Goal: Information Seeking & Learning: Compare options

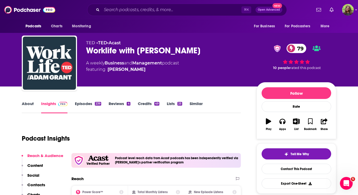
click at [196, 102] on link "Similar" at bounding box center [196, 107] width 13 height 12
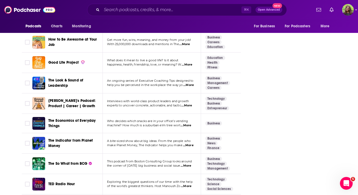
scroll to position [933, 0]
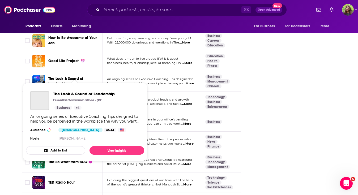
click at [74, 77] on span "The Look & Sound of Leadership" at bounding box center [65, 82] width 35 height 10
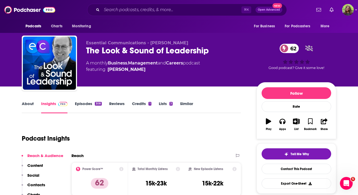
click at [81, 107] on link "Episodes 308" at bounding box center [88, 107] width 27 height 12
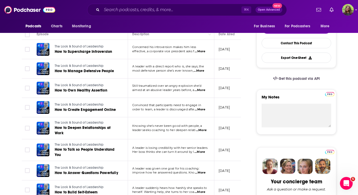
scroll to position [139, 0]
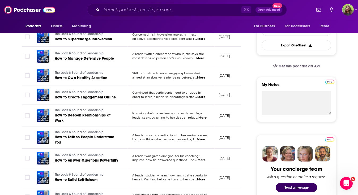
click at [201, 95] on span "Convinced that participants need to engage in" at bounding box center [166, 93] width 69 height 4
click at [202, 98] on span "...More" at bounding box center [200, 97] width 11 height 4
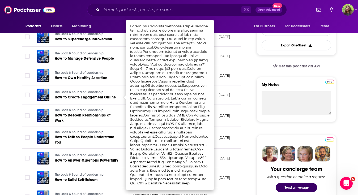
click at [217, 106] on td "[DATE]" at bounding box center [232, 116] width 35 height 22
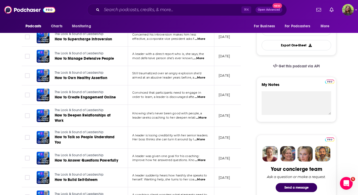
click at [200, 140] on span "...More" at bounding box center [200, 140] width 11 height 4
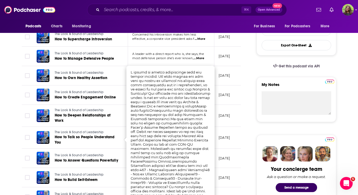
click at [223, 125] on td "[DATE]" at bounding box center [232, 116] width 35 height 22
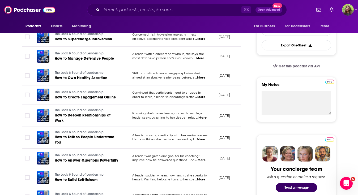
click at [202, 96] on span "...More" at bounding box center [200, 97] width 11 height 4
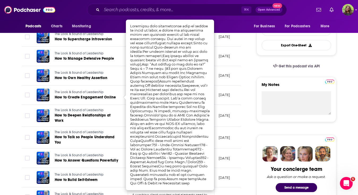
click at [217, 94] on td "[DATE]" at bounding box center [232, 95] width 35 height 19
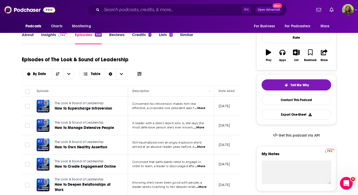
scroll to position [0, 0]
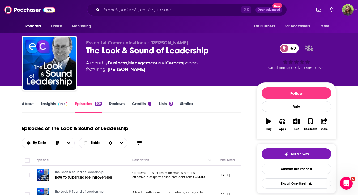
click at [48, 103] on link "Insights" at bounding box center [54, 107] width 26 height 12
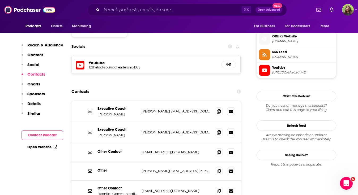
scroll to position [483, 0]
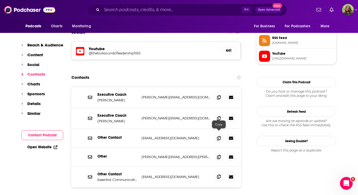
click at [217, 175] on icon at bounding box center [219, 177] width 4 height 4
click at [216, 93] on span at bounding box center [219, 97] width 8 height 8
click at [216, 173] on span at bounding box center [219, 177] width 8 height 8
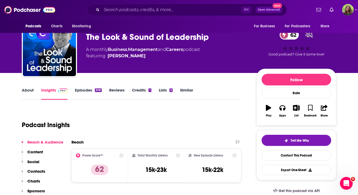
scroll to position [0, 0]
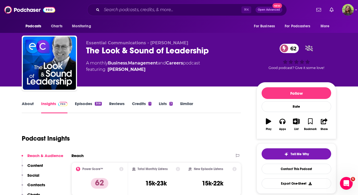
click at [87, 103] on link "Episodes 308" at bounding box center [88, 107] width 27 height 12
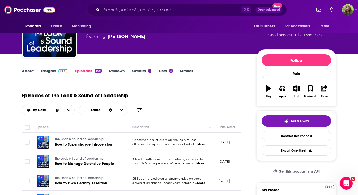
scroll to position [31, 0]
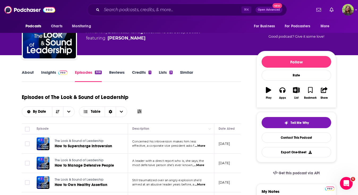
click at [185, 71] on link "Similar" at bounding box center [186, 76] width 13 height 12
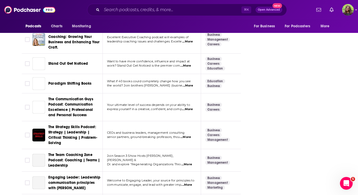
scroll to position [897, 0]
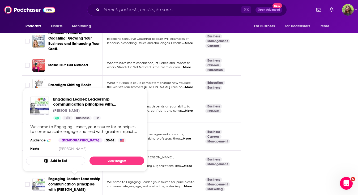
click at [84, 178] on span "Engaging Leader: Leadership communication principles with [PERSON_NAME]" at bounding box center [74, 184] width 52 height 15
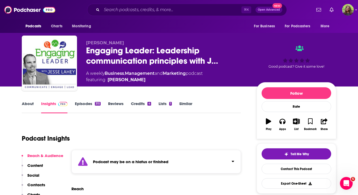
click at [187, 107] on link "Similar" at bounding box center [185, 107] width 13 height 12
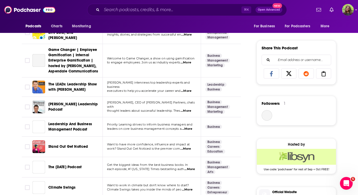
scroll to position [308, 0]
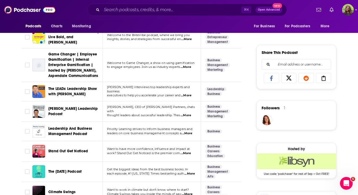
click at [62, 89] on span "The LEADx Leadership Show with [PERSON_NAME]" at bounding box center [72, 92] width 49 height 10
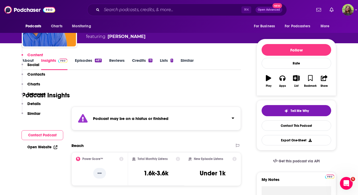
scroll to position [16, 0]
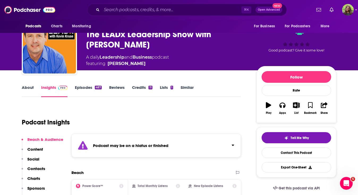
click at [99, 90] on link "Episodes 487" at bounding box center [88, 91] width 27 height 12
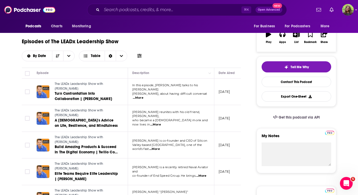
scroll to position [30, 0]
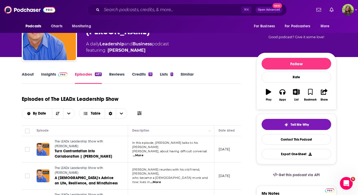
click at [189, 73] on link "Similar" at bounding box center [187, 78] width 13 height 12
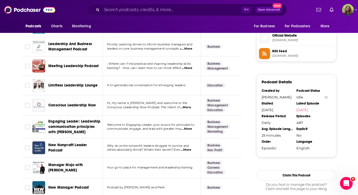
scroll to position [383, 0]
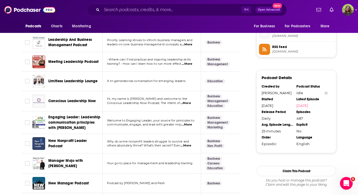
click at [83, 159] on span "Manager Mojo with [PERSON_NAME]" at bounding box center [65, 164] width 35 height 10
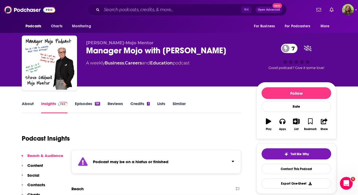
click at [176, 105] on link "Similar" at bounding box center [179, 107] width 13 height 12
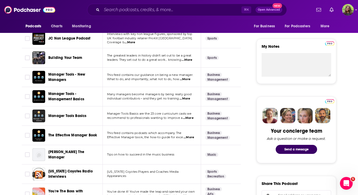
scroll to position [136, 0]
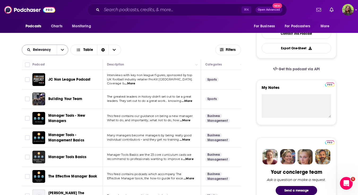
click at [61, 50] on icon "open menu" at bounding box center [62, 50] width 3 height 4
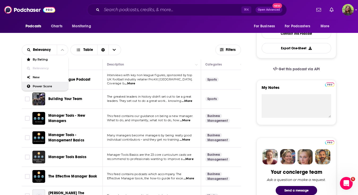
click at [48, 86] on span "Power Score" at bounding box center [48, 86] width 31 height 3
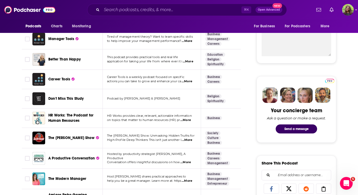
scroll to position [198, 0]
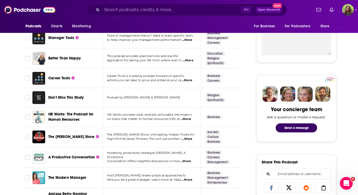
click at [83, 157] on span "A Productive Conversation" at bounding box center [71, 157] width 47 height 5
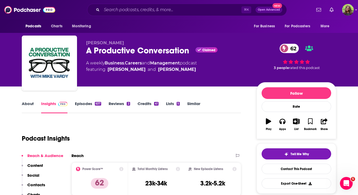
click at [94, 101] on div "About Insights Episodes 637 Reviews 2 Credits 41 Lists 5 Similar" at bounding box center [131, 107] width 219 height 13
click at [92, 105] on link "Episodes 637" at bounding box center [88, 107] width 26 height 12
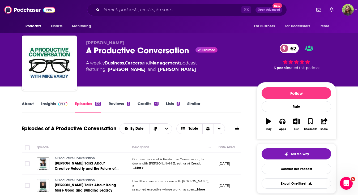
click at [47, 105] on link "Insights" at bounding box center [54, 107] width 26 height 12
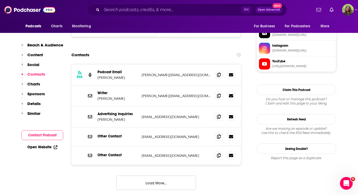
scroll to position [508, 0]
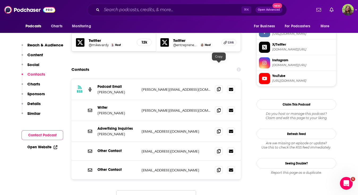
click at [217, 87] on icon at bounding box center [219, 89] width 4 height 4
click at [220, 149] on icon at bounding box center [219, 151] width 4 height 4
click at [219, 168] on icon at bounding box center [219, 170] width 4 height 4
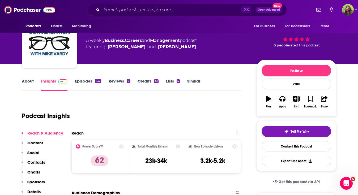
scroll to position [0, 0]
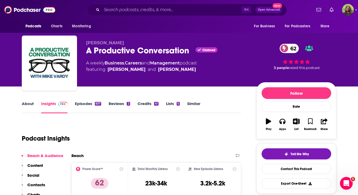
click at [192, 105] on link "Similar" at bounding box center [193, 107] width 13 height 12
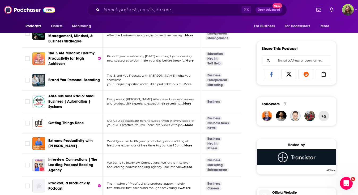
scroll to position [315, 0]
